Goal: Download file/media

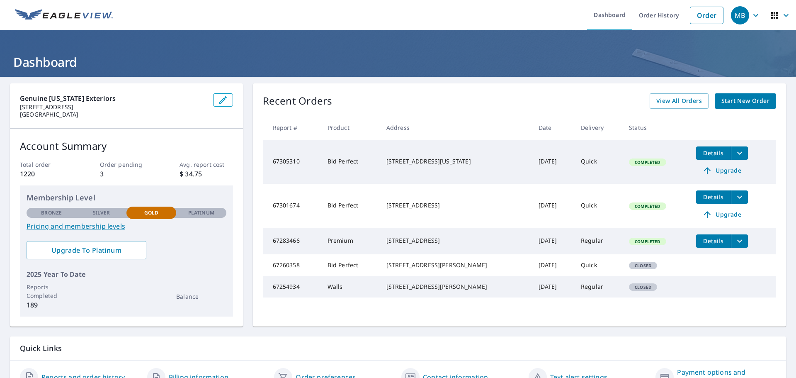
drag, startPoint x: 311, startPoint y: 202, endPoint x: 316, endPoint y: 202, distance: 5.0
click at [311, 202] on td "67301674" at bounding box center [292, 206] width 58 height 44
click at [701, 197] on span "Details" at bounding box center [713, 197] width 25 height 8
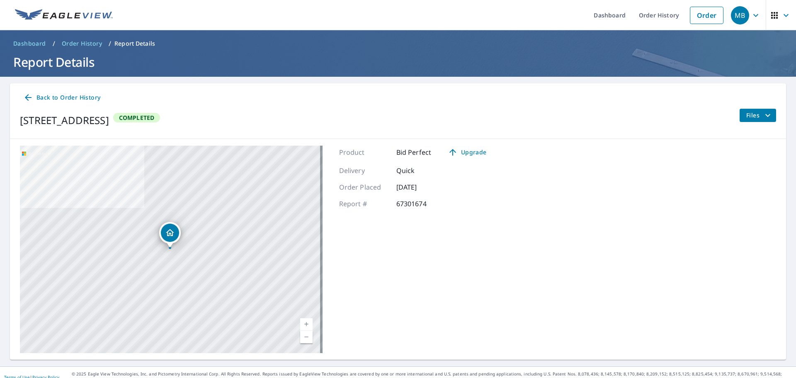
scroll to position [10, 0]
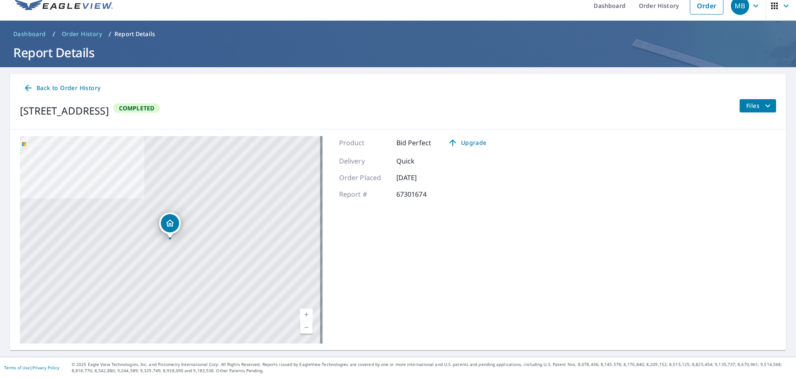
click at [746, 104] on span "Files" at bounding box center [759, 106] width 27 height 10
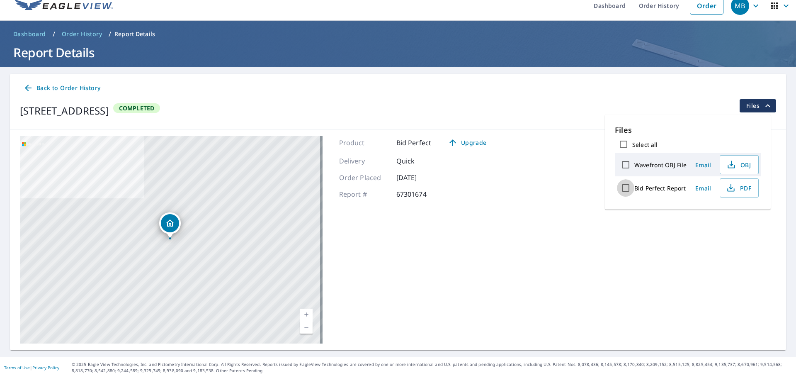
click at [624, 187] on input "Bid Perfect Report" at bounding box center [625, 187] width 17 height 17
checkbox input "true"
click at [718, 214] on span "Download" at bounding box center [729, 217] width 44 height 10
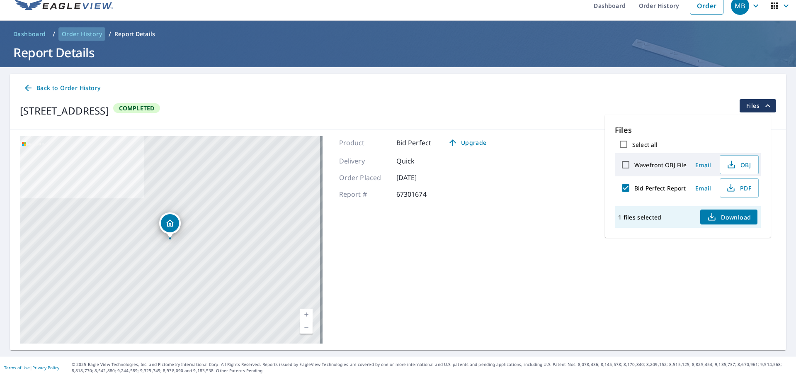
click at [86, 36] on span "Order History" at bounding box center [82, 34] width 40 height 8
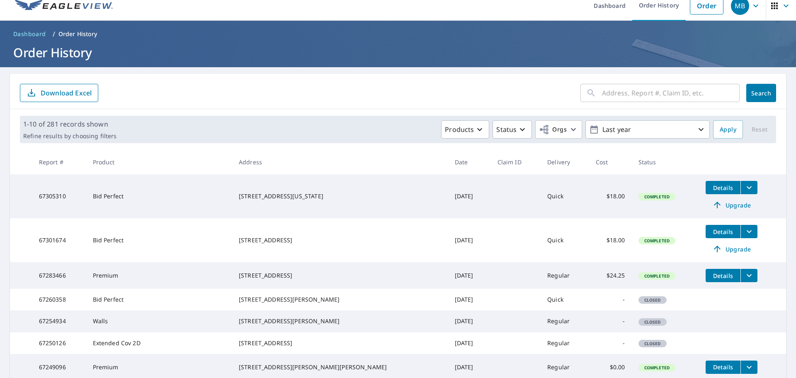
click at [711, 185] on span "Details" at bounding box center [723, 188] width 25 height 8
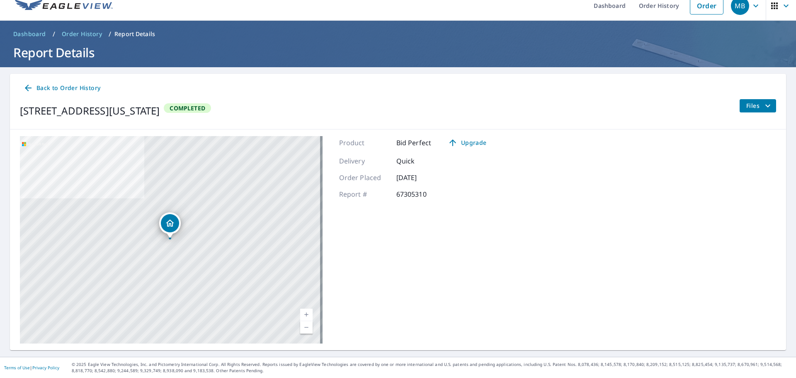
click at [752, 101] on span "Files" at bounding box center [759, 106] width 27 height 10
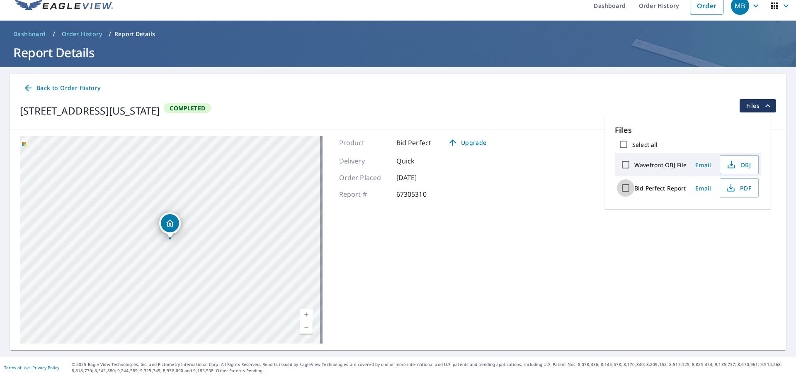
click at [630, 190] on input "Bid Perfect Report" at bounding box center [625, 187] width 17 height 17
checkbox input "true"
click at [725, 216] on span "Download" at bounding box center [729, 217] width 44 height 10
